Goal: Check status: Check status

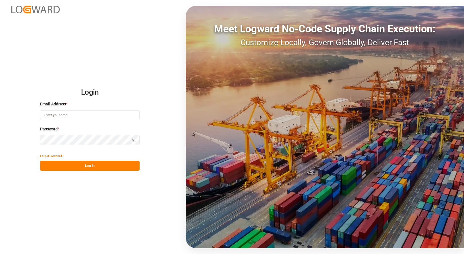
type input "[EMAIL_ADDRESS][DOMAIN_NAME]"
click at [107, 164] on button "Log In" at bounding box center [89, 166] width 99 height 10
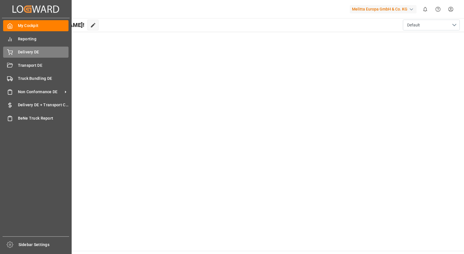
click at [39, 53] on span "Delivery DE" at bounding box center [43, 52] width 51 height 6
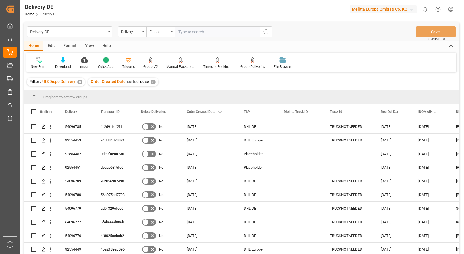
click at [198, 33] on input "text" at bounding box center [217, 31] width 85 height 11
type input "92554439"
click at [266, 31] on icon "search button" at bounding box center [266, 31] width 7 height 7
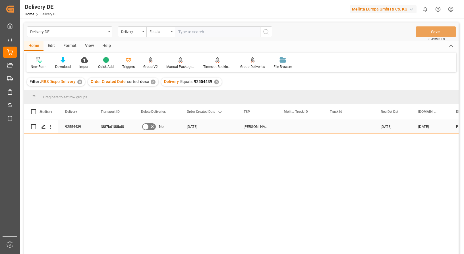
click at [150, 126] on icon "Press SPACE to select this row." at bounding box center [152, 126] width 7 height 7
click at [0, 0] on input "Press SPACE to select this row." at bounding box center [0, 0] width 0 height 0
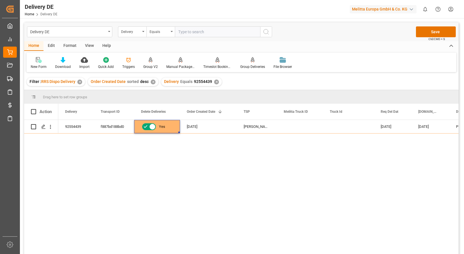
click at [152, 163] on div "92554439 f887bd188bd0 Yes [DATE] Van Rooijen BENELUX [DATE] [DATE] PICNIC DC1 […" at bounding box center [258, 189] width 400 height 138
click at [224, 182] on div "92554439 f887bd188bd0 Yes [DATE] Van Rooijen BENELUX [DATE] [DATE] PICNIC DC1 […" at bounding box center [258, 189] width 400 height 138
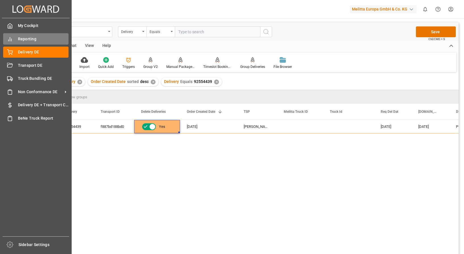
click at [9, 38] on icon at bounding box center [10, 39] width 6 height 6
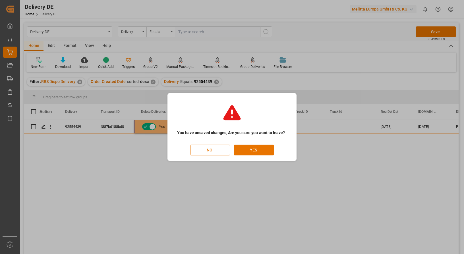
click at [216, 149] on button "NO" at bounding box center [210, 150] width 40 height 11
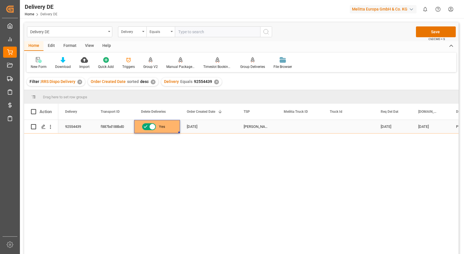
click at [161, 126] on span "Yes" at bounding box center [162, 126] width 6 height 13
click at [107, 137] on div "92554439 f887bd188bd0 Yes [DATE] Van Rooijen BENELUX [DATE] [DATE] PICNIC DC1 […" at bounding box center [258, 189] width 400 height 138
click at [34, 127] on input "Press Space to toggle row selection (unchecked)" at bounding box center [33, 126] width 5 height 5
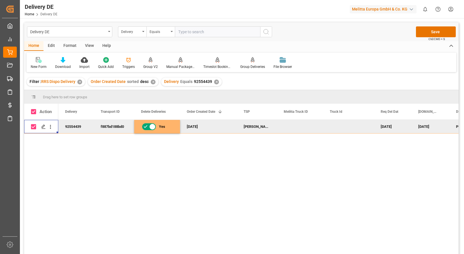
click at [173, 148] on div "92554439 f887bd188bd0 Yes [DATE] Van Rooijen BENELUX [DATE] [DATE] PICNIC DC1 […" at bounding box center [258, 189] width 400 height 138
drag, startPoint x: 198, startPoint y: 158, endPoint x: 189, endPoint y: 156, distance: 8.7
click at [197, 158] on div "92554439 f887bd188bd0 Yes [DATE] Van Rooijen BENELUX [DATE] [DATE] PICNIC DC1 […" at bounding box center [258, 189] width 400 height 138
click at [35, 127] on input "Press Space to toggle row selection (checked)" at bounding box center [33, 126] width 5 height 5
checkbox input "false"
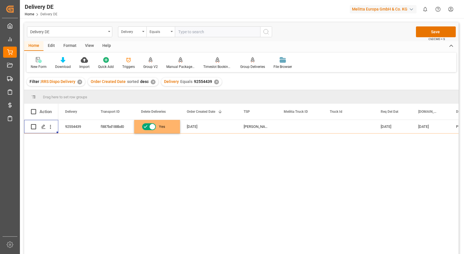
click at [186, 159] on div "92554439 f887bd188bd0 Yes [DATE] Van Rooijen BENELUX [DATE] [DATE] PICNIC DC1 […" at bounding box center [258, 189] width 400 height 138
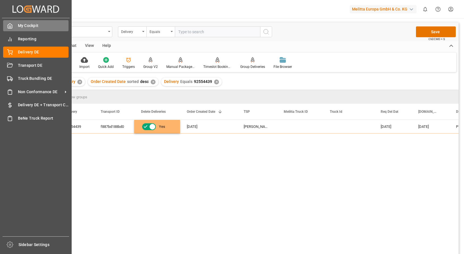
click at [10, 26] on icon at bounding box center [10, 26] width 6 height 6
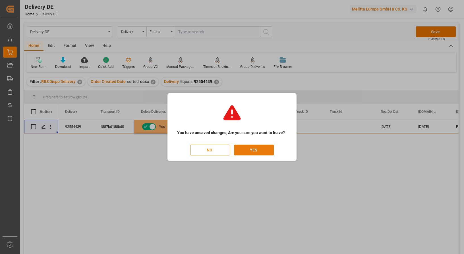
click at [248, 151] on button "YES" at bounding box center [254, 150] width 40 height 11
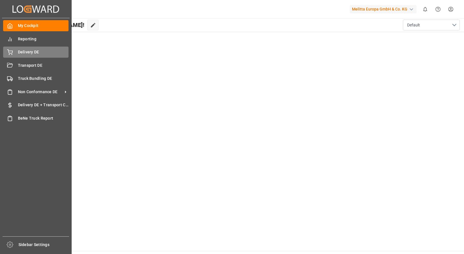
click at [12, 52] on icon at bounding box center [9, 52] width 5 height 4
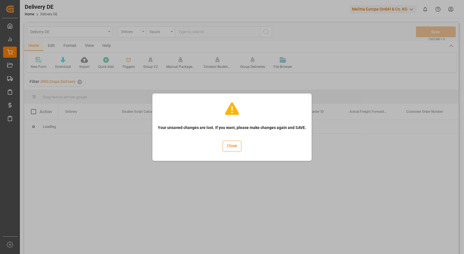
click at [235, 145] on button "Close" at bounding box center [232, 146] width 19 height 11
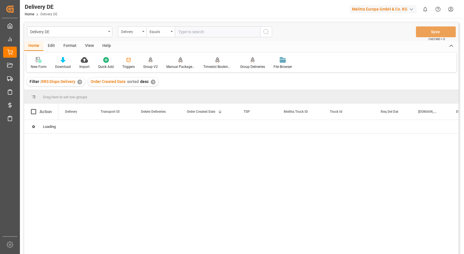
click at [194, 30] on input "text" at bounding box center [217, 31] width 85 height 11
click at [194, 31] on input "text" at bounding box center [217, 31] width 85 height 11
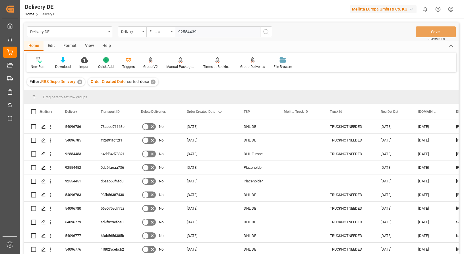
type input "92554439"
click at [267, 35] on icon "search button" at bounding box center [266, 31] width 7 height 7
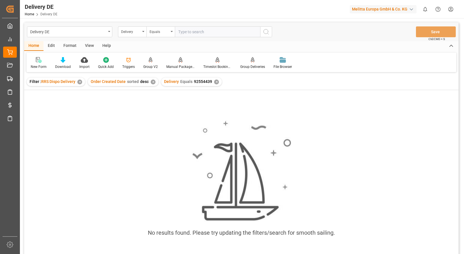
click at [215, 81] on div "✕" at bounding box center [216, 82] width 5 height 5
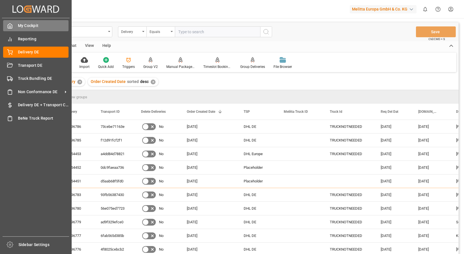
click at [26, 29] on div "My Cockpit My Cockpit" at bounding box center [35, 25] width 65 height 11
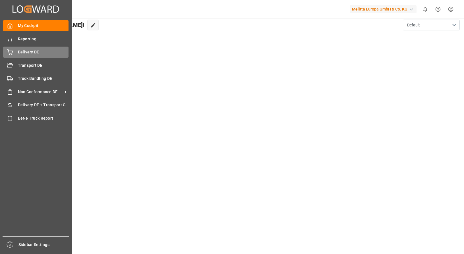
click at [18, 54] on div "Delivery DE Delivery DE" at bounding box center [35, 52] width 65 height 11
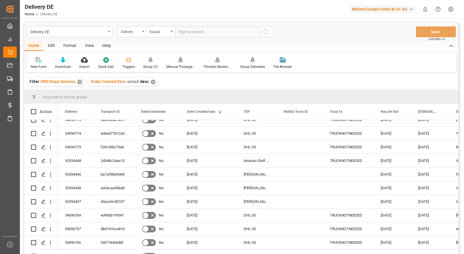
scroll to position [284, 0]
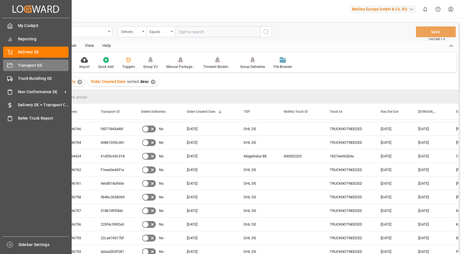
click at [9, 65] on icon at bounding box center [10, 66] width 6 height 6
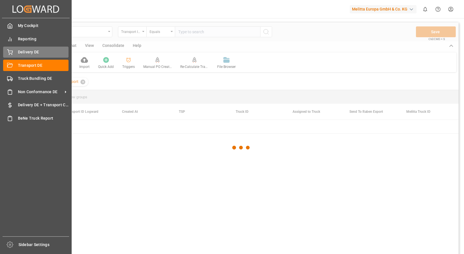
click at [24, 51] on span "Delivery DE" at bounding box center [43, 52] width 51 height 6
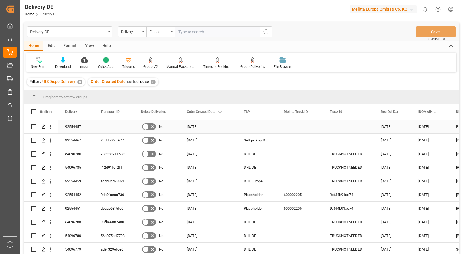
click at [245, 128] on div "Press SPACE to select this row." at bounding box center [257, 126] width 40 height 13
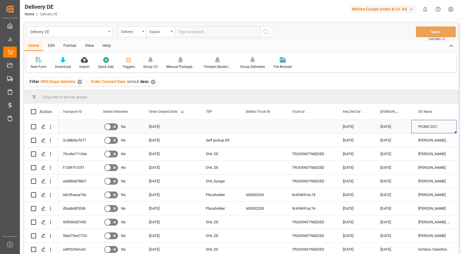
scroll to position [0, 95]
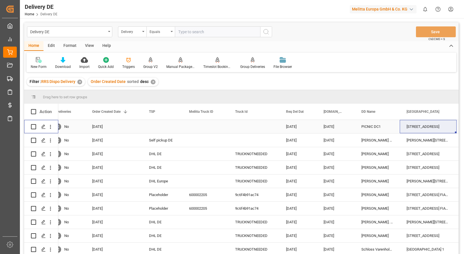
click at [32, 126] on input "Press Space to toggle row selection (unchecked)" at bounding box center [33, 126] width 5 height 5
checkbox input "true"
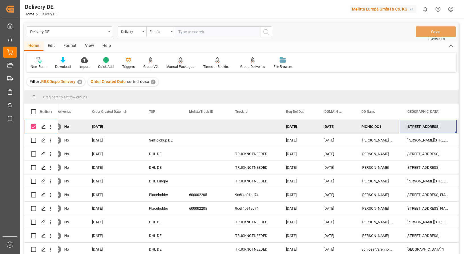
click at [183, 64] on div "Manual Package TypeDetermination" at bounding box center [180, 66] width 28 height 5
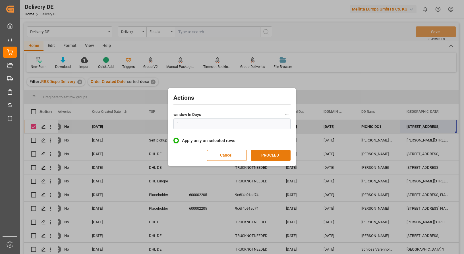
click at [273, 158] on button "PROCEED" at bounding box center [271, 155] width 40 height 11
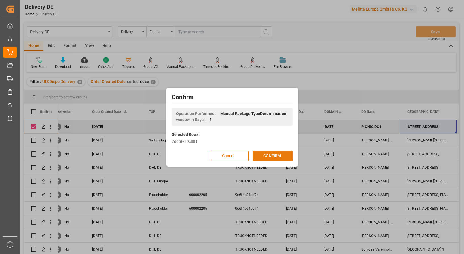
click at [267, 156] on button "CONFIRM" at bounding box center [273, 156] width 40 height 11
